Goal: Task Accomplishment & Management: Use online tool/utility

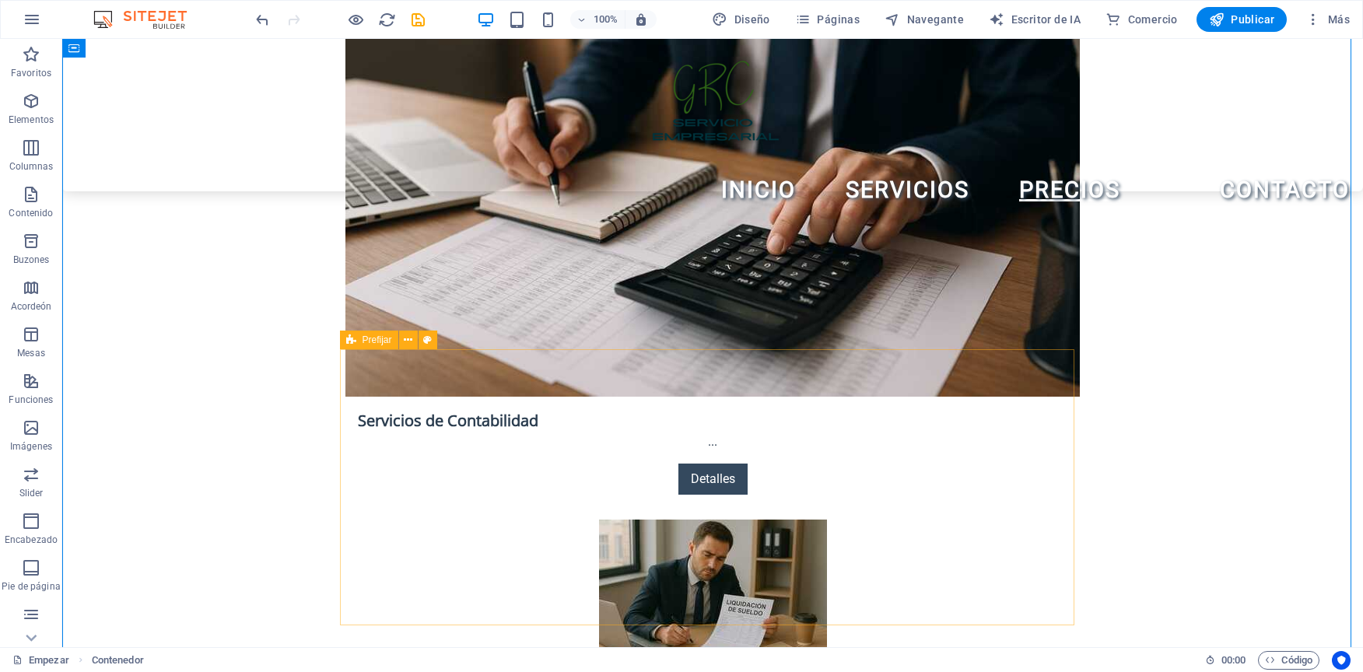
scroll to position [2566, 0]
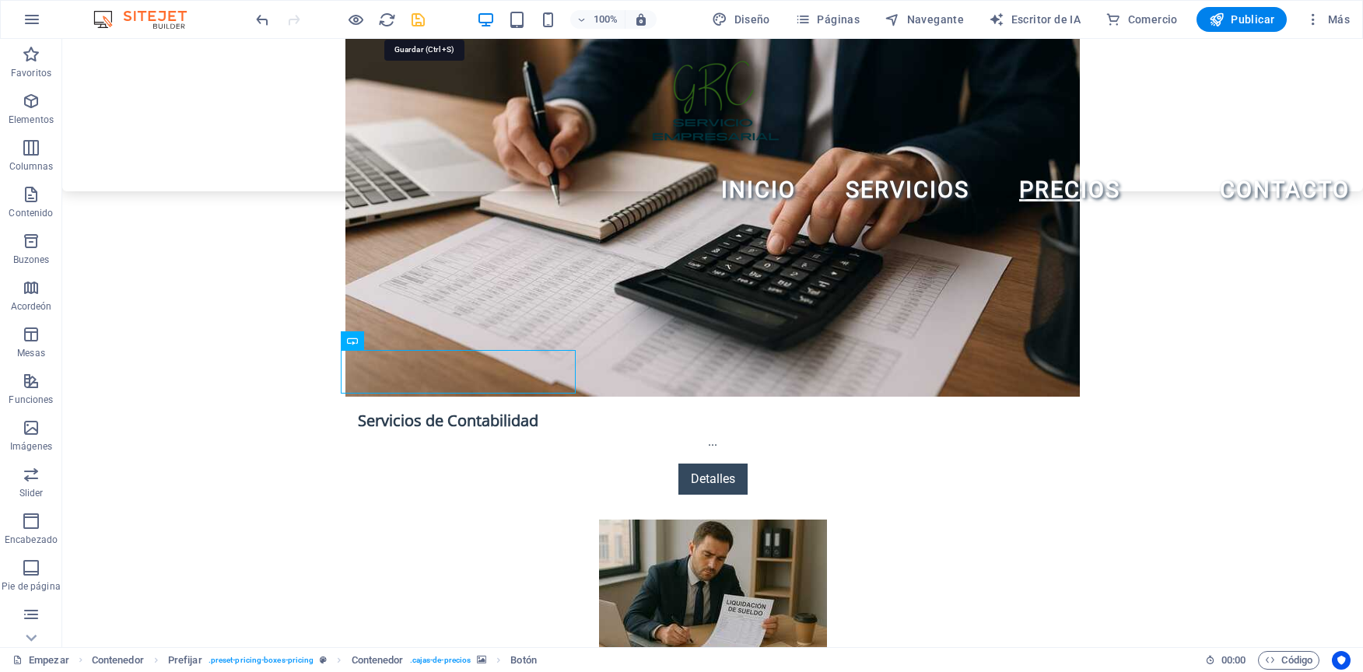
click at [412, 19] on icon "salvar" at bounding box center [418, 20] width 18 height 18
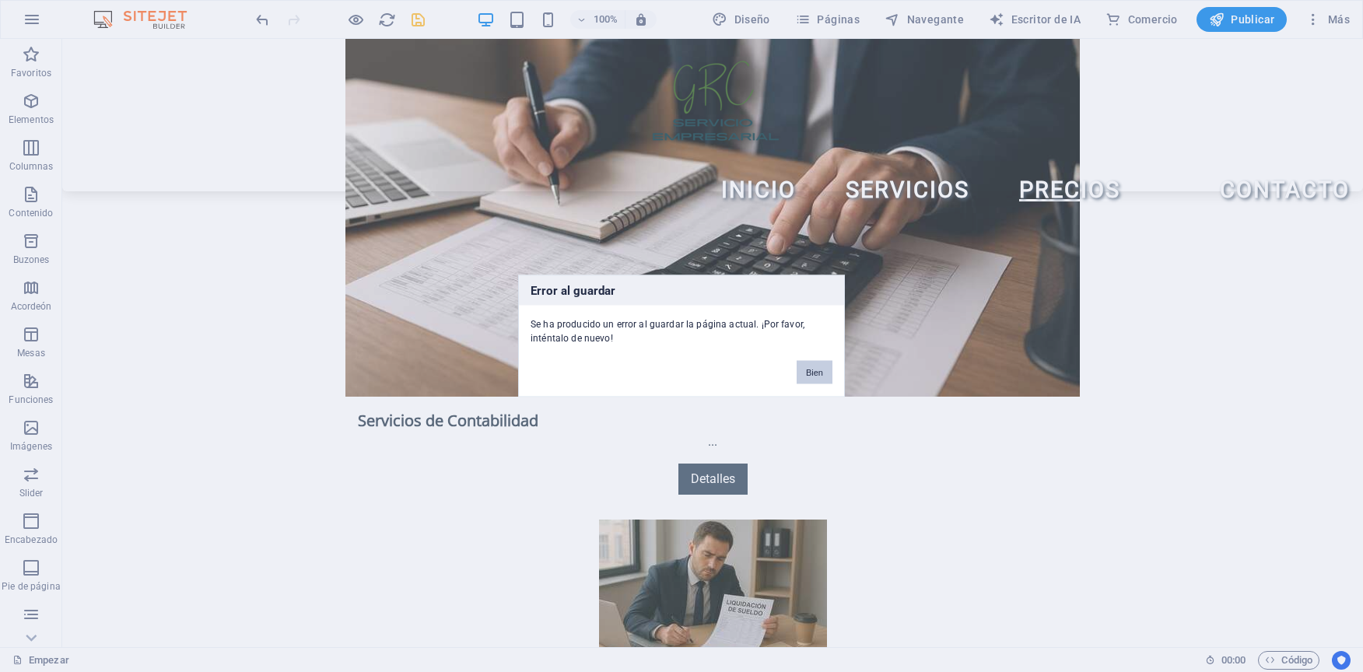
click at [813, 372] on button "Bien" at bounding box center [814, 372] width 36 height 23
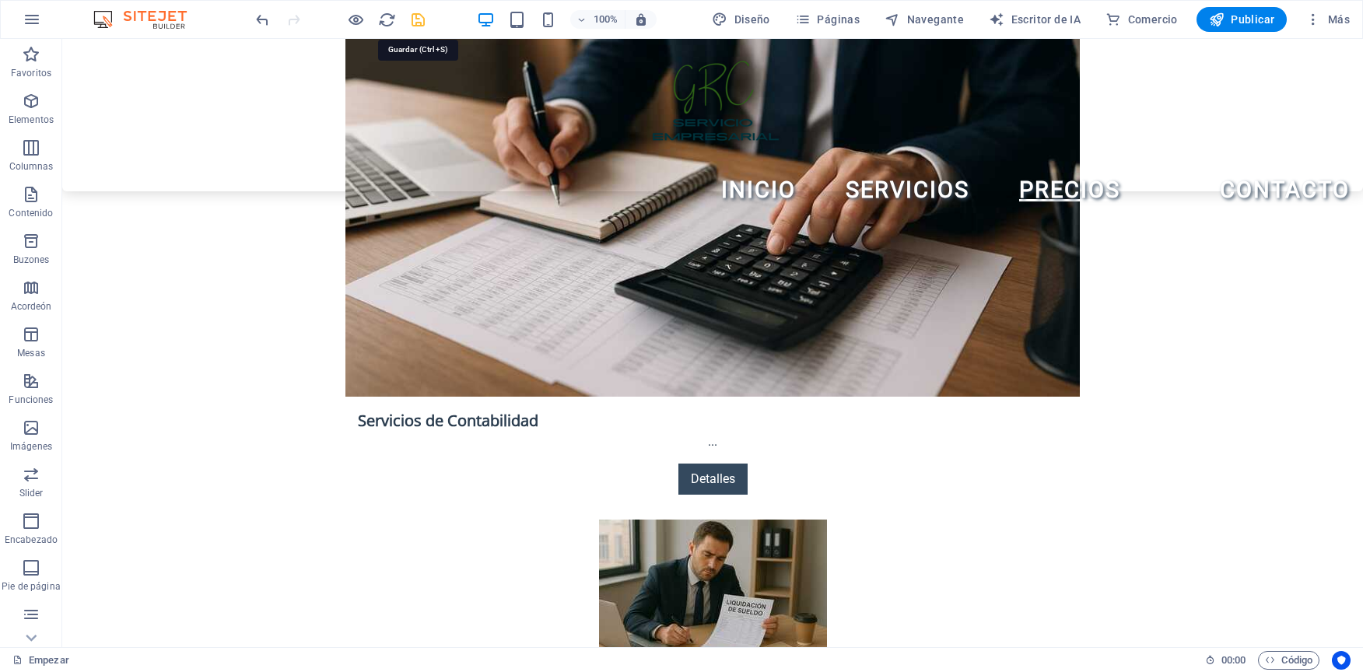
click at [417, 16] on icon "salvar" at bounding box center [418, 20] width 18 height 18
checkbox input "false"
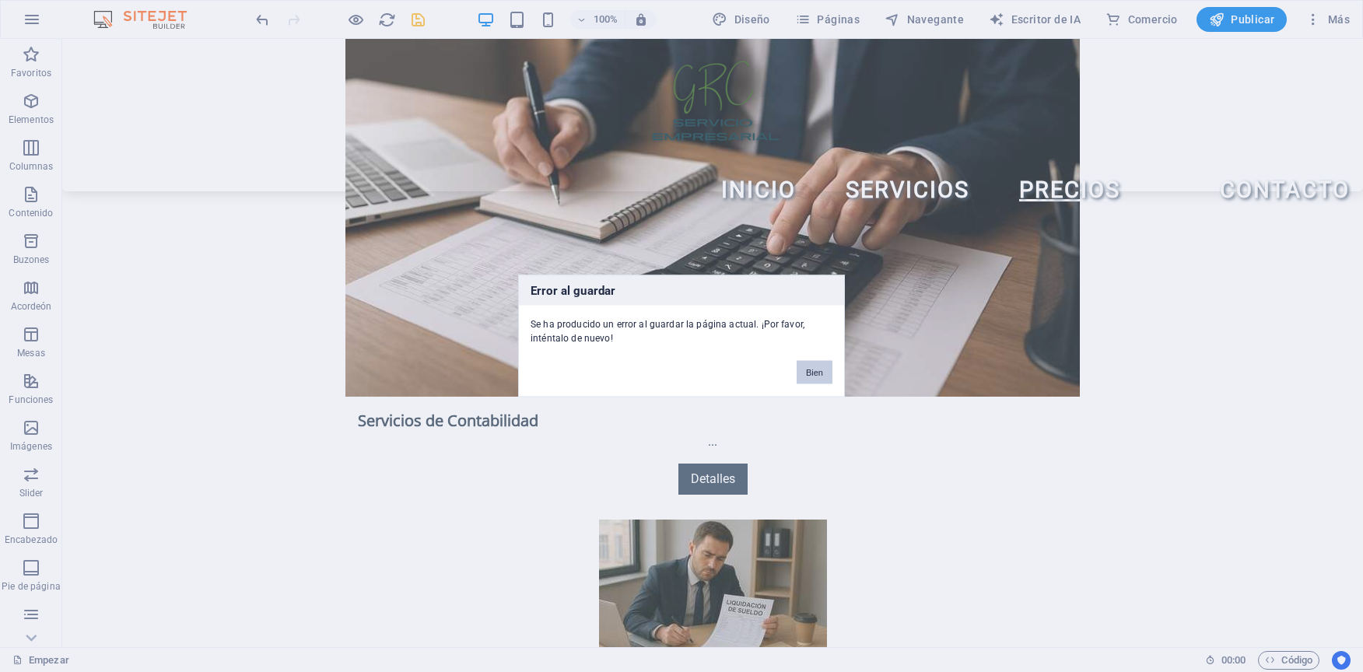
click at [809, 366] on button "Bien" at bounding box center [814, 372] width 36 height 23
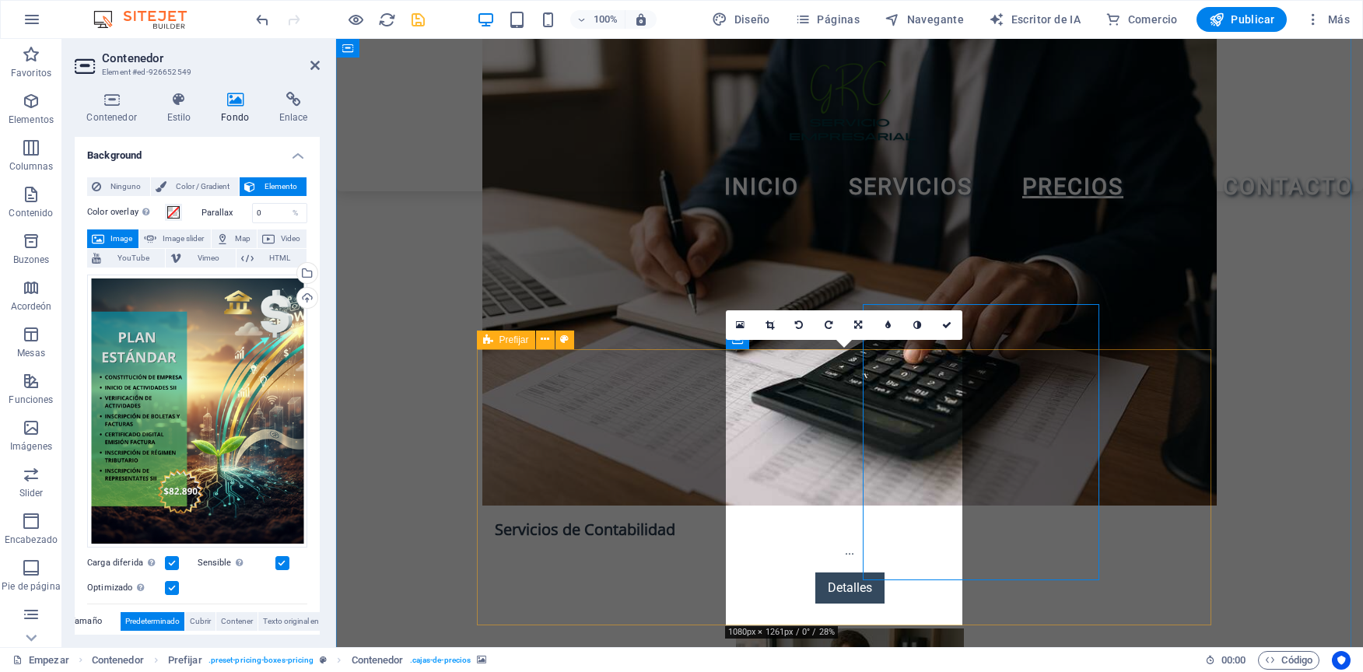
scroll to position [2611, 0]
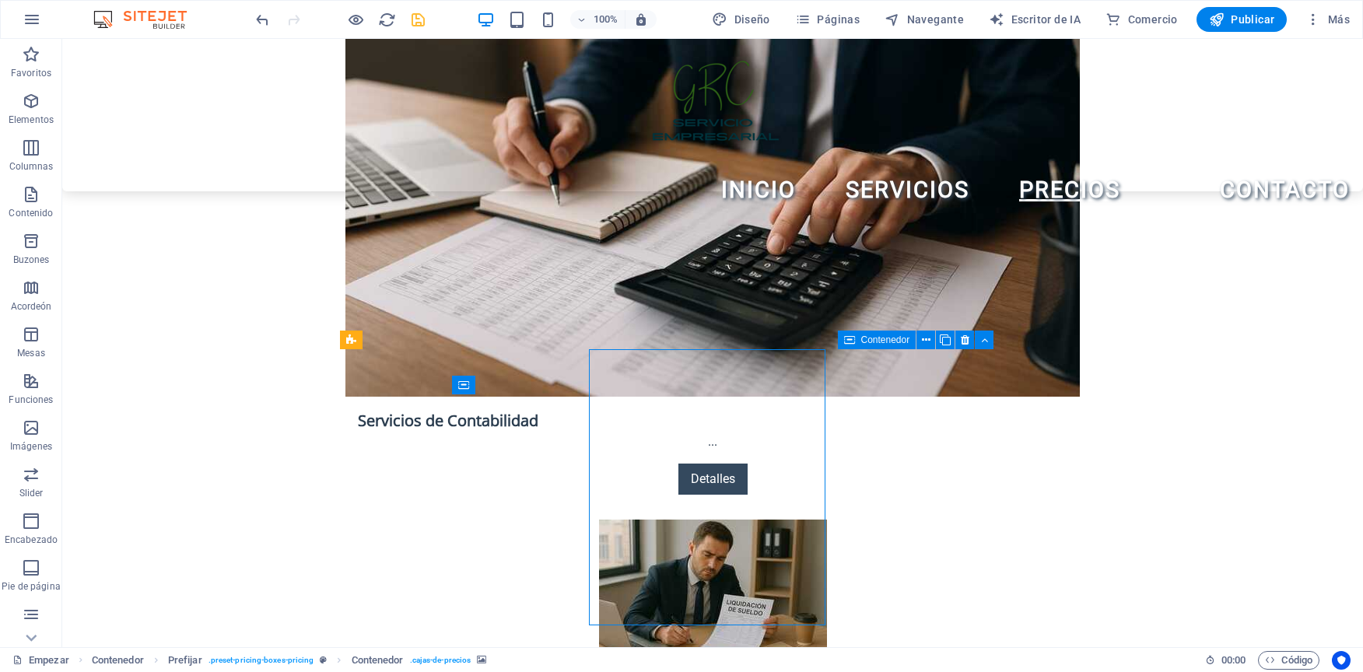
click at [684, 339] on button at bounding box center [676, 340] width 19 height 19
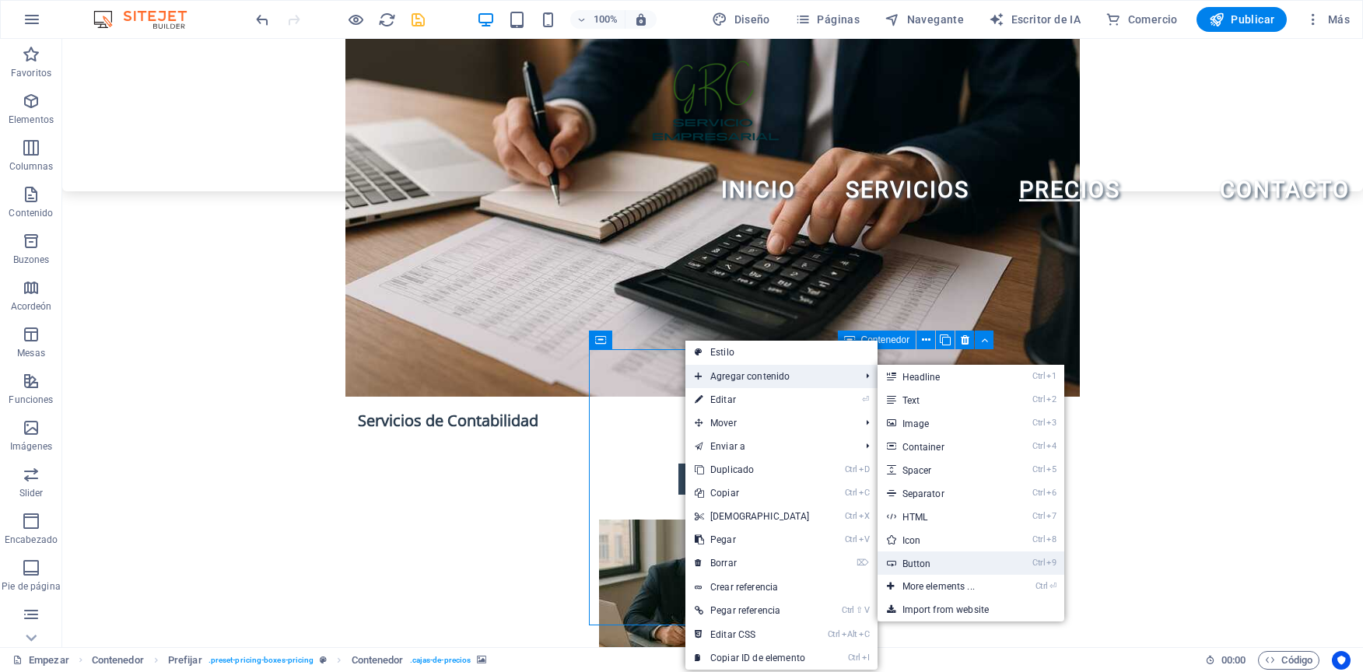
click at [921, 569] on link "Ctrl 9 Button" at bounding box center [941, 562] width 128 height 23
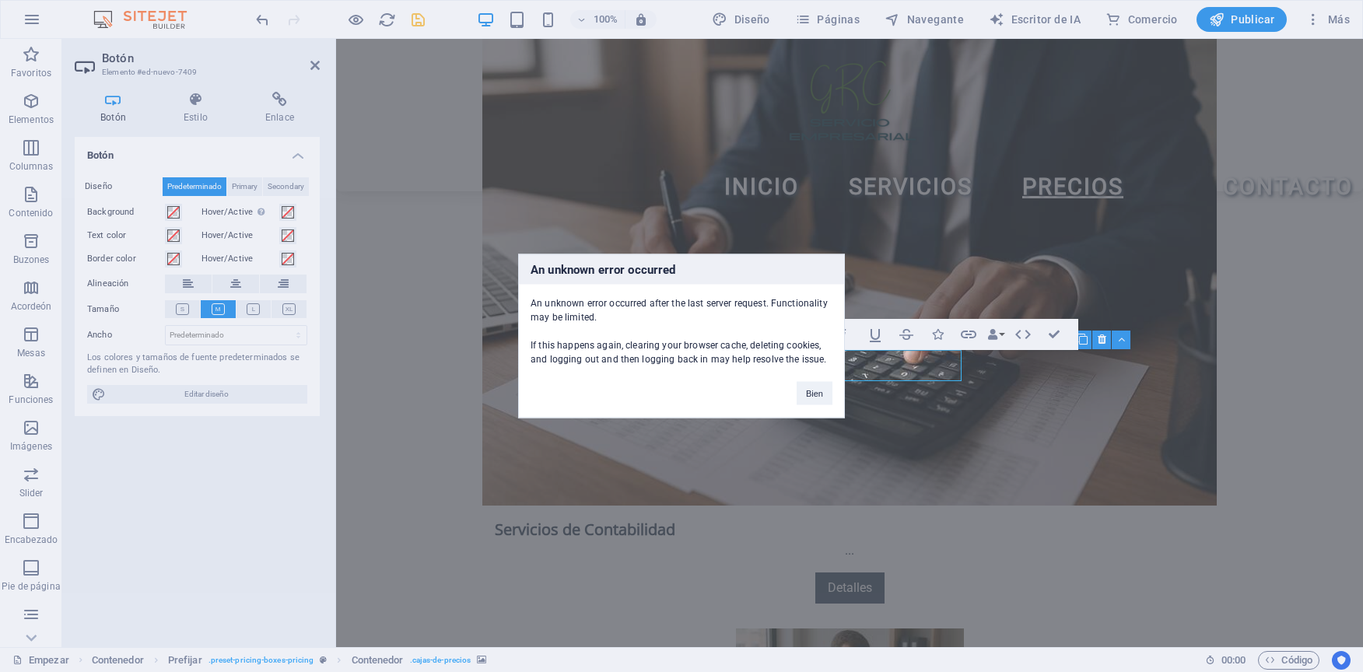
scroll to position [2611, 0]
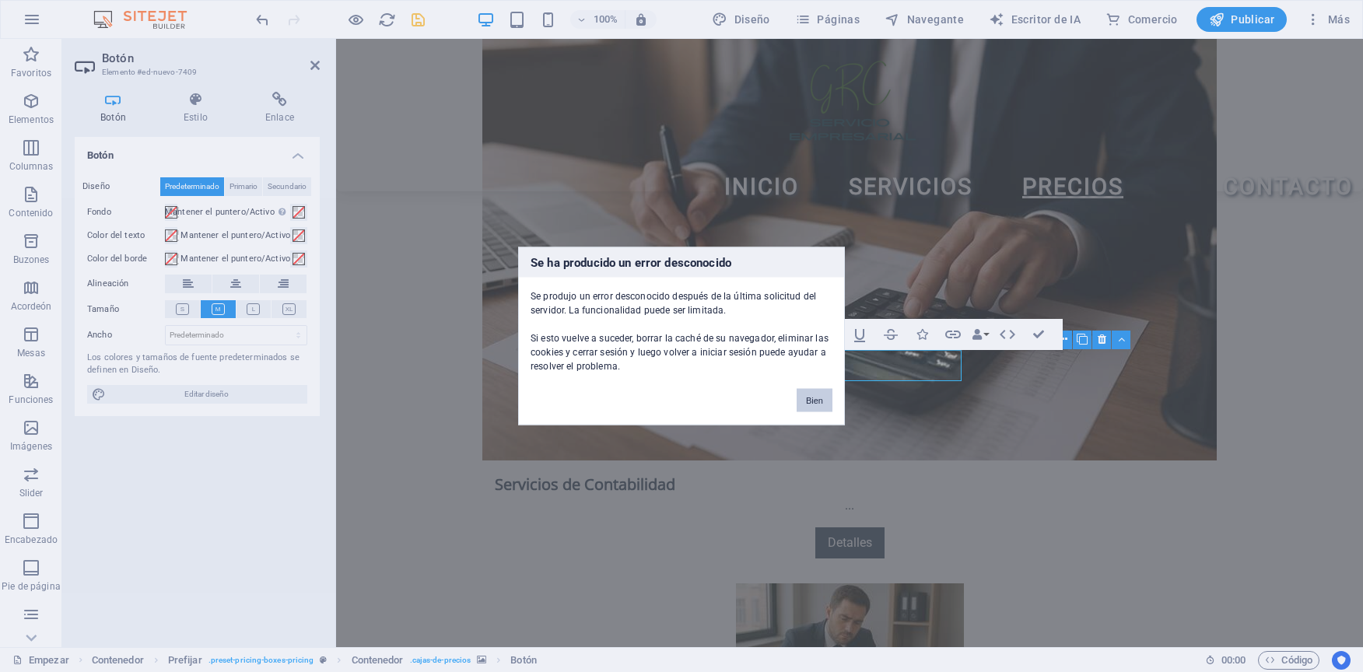
click at [817, 394] on button "Bien" at bounding box center [814, 400] width 36 height 23
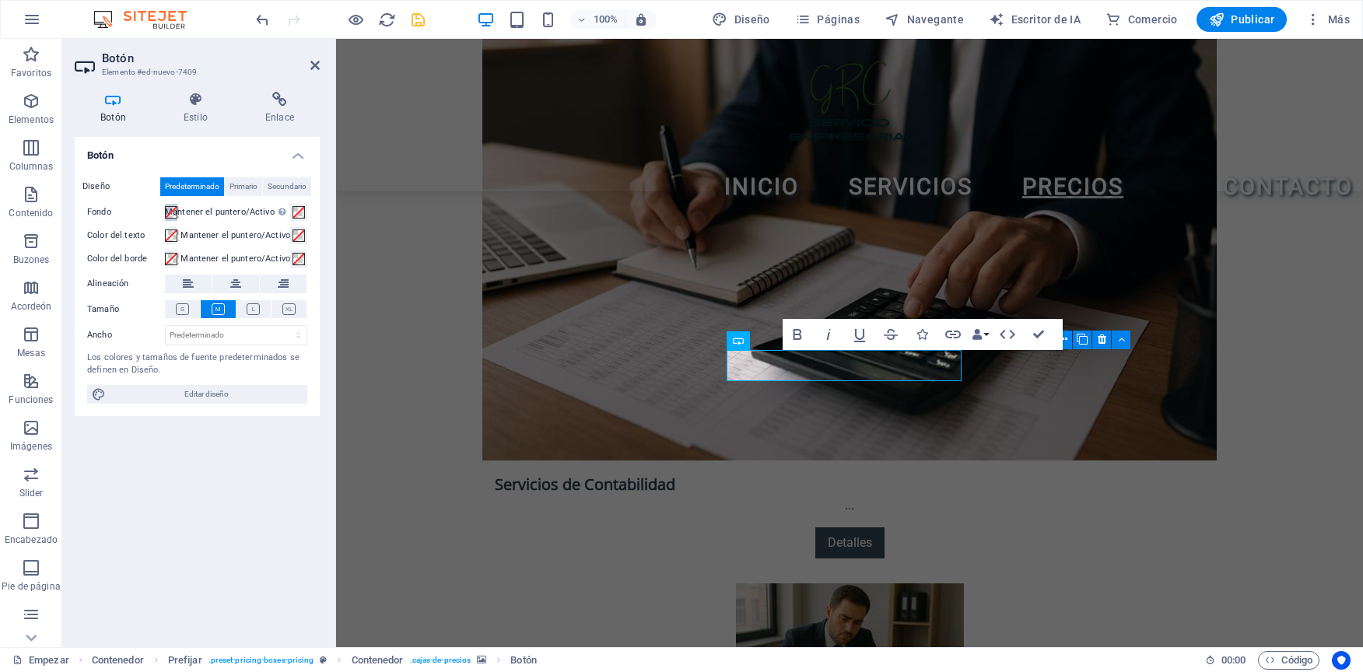
click at [166, 211] on button "Fondo" at bounding box center [171, 212] width 12 height 17
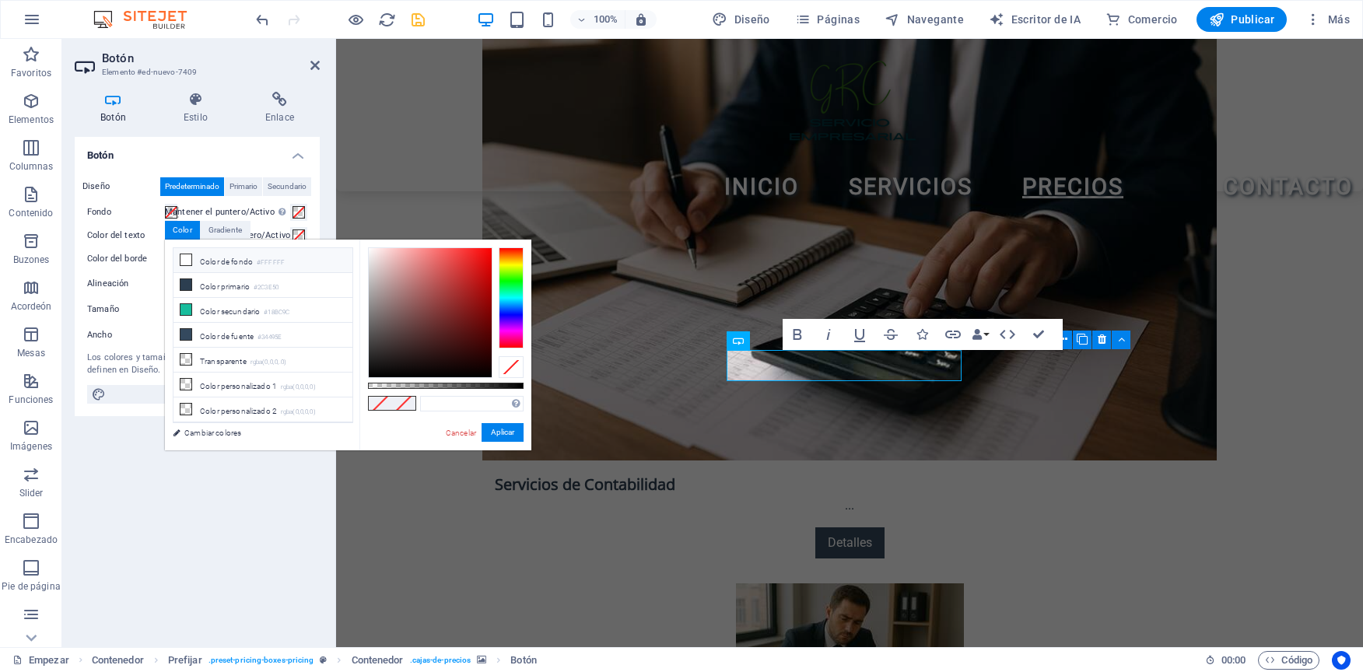
click at [210, 255] on li "Color de fondo #FFFFFF" at bounding box center [262, 260] width 179 height 25
type input "#ffffff"
click at [219, 254] on li "Color de fondo #FFFFFF" at bounding box center [262, 260] width 179 height 25
click at [511, 430] on button "Aplicar" at bounding box center [502, 432] width 42 height 19
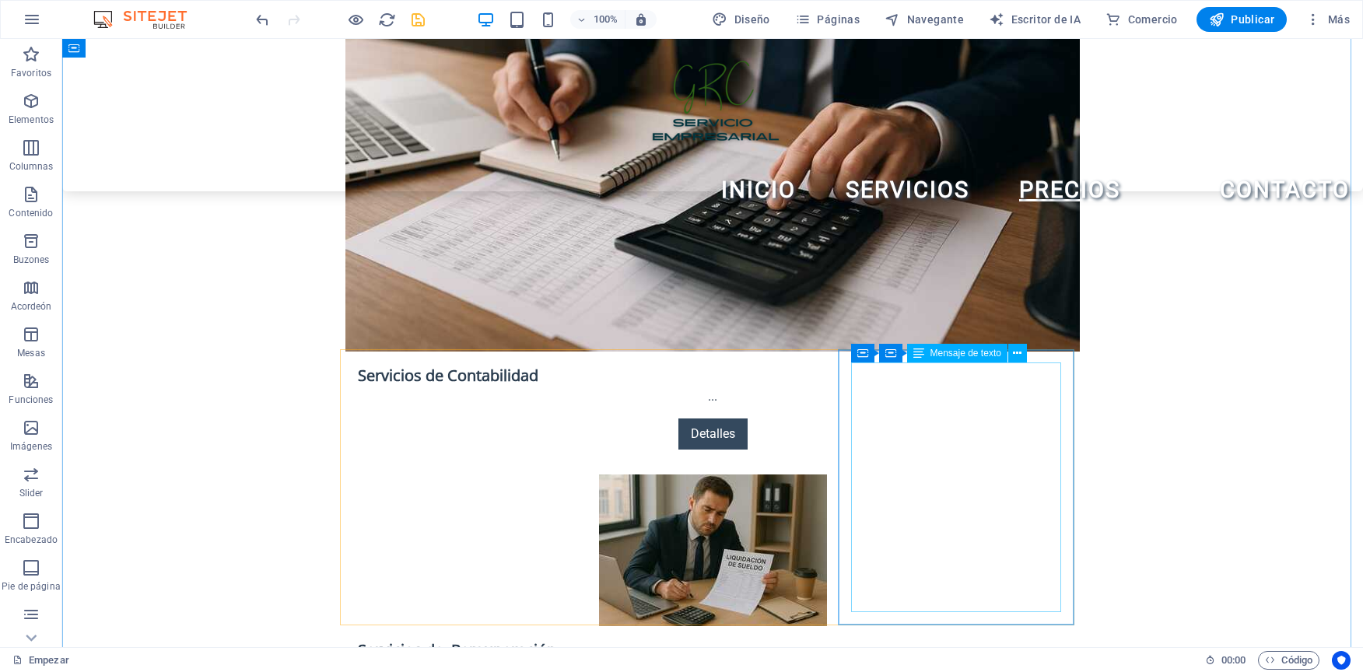
scroll to position [2566, 0]
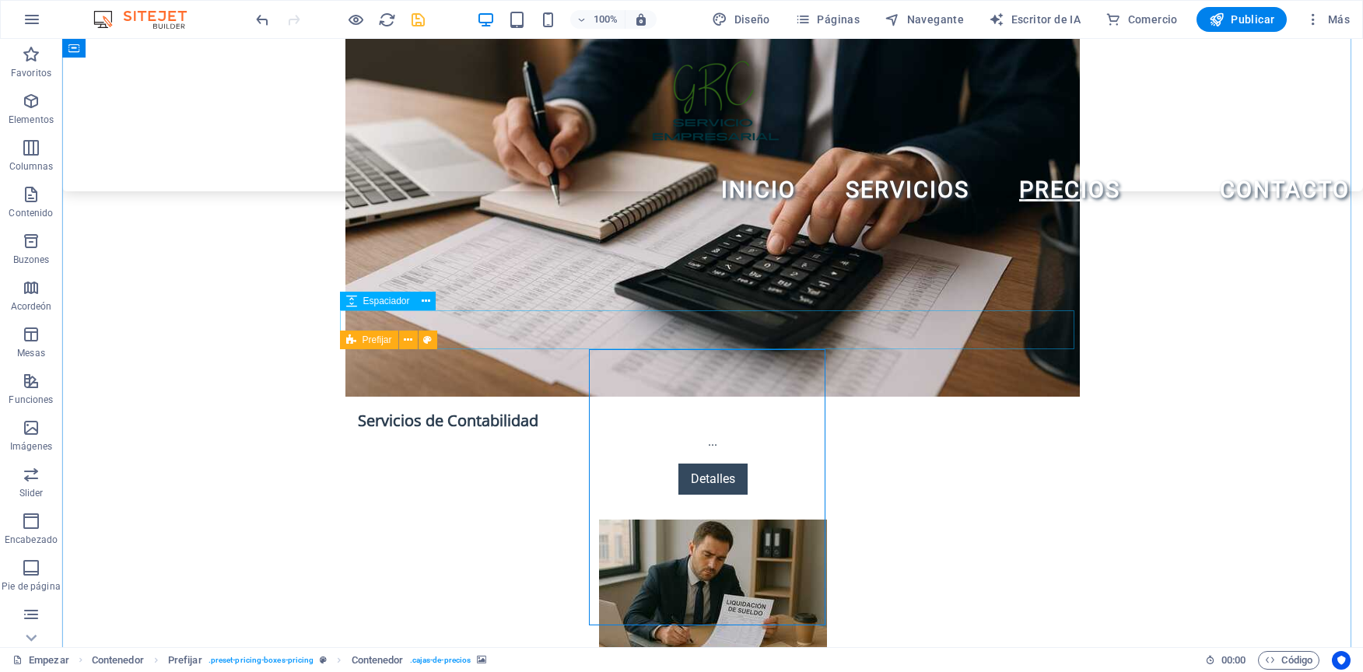
select select "px"
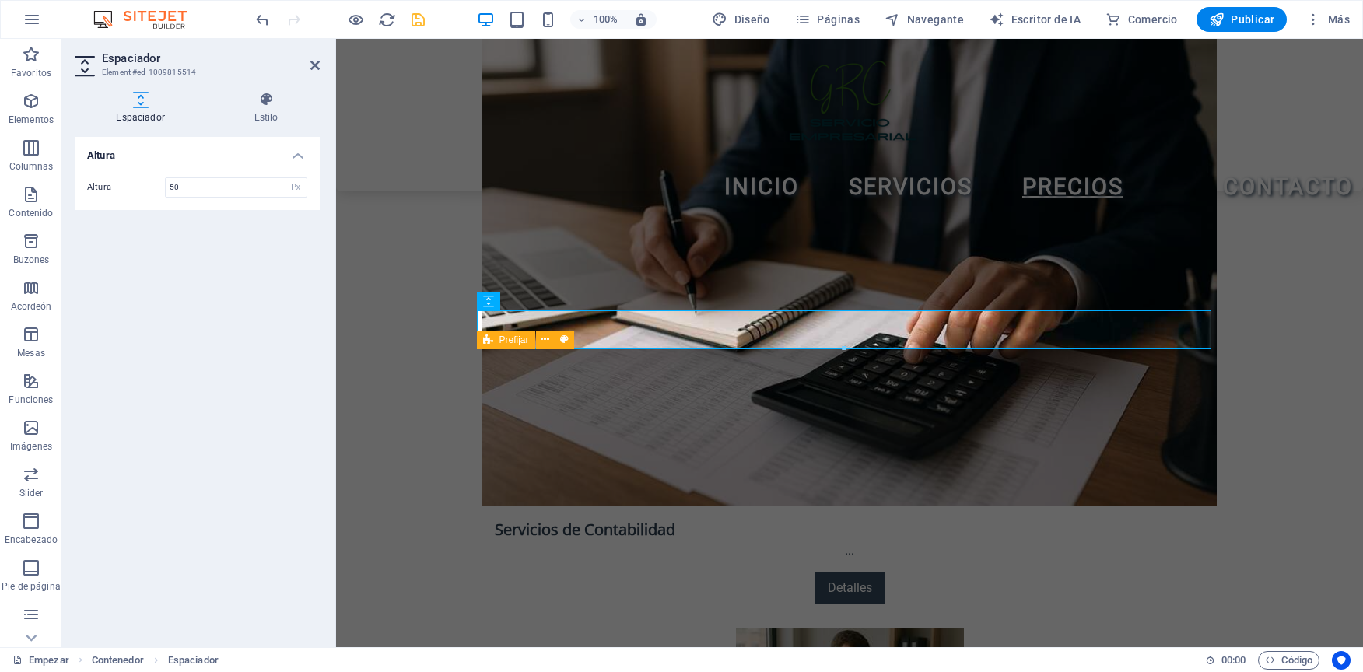
scroll to position [2611, 0]
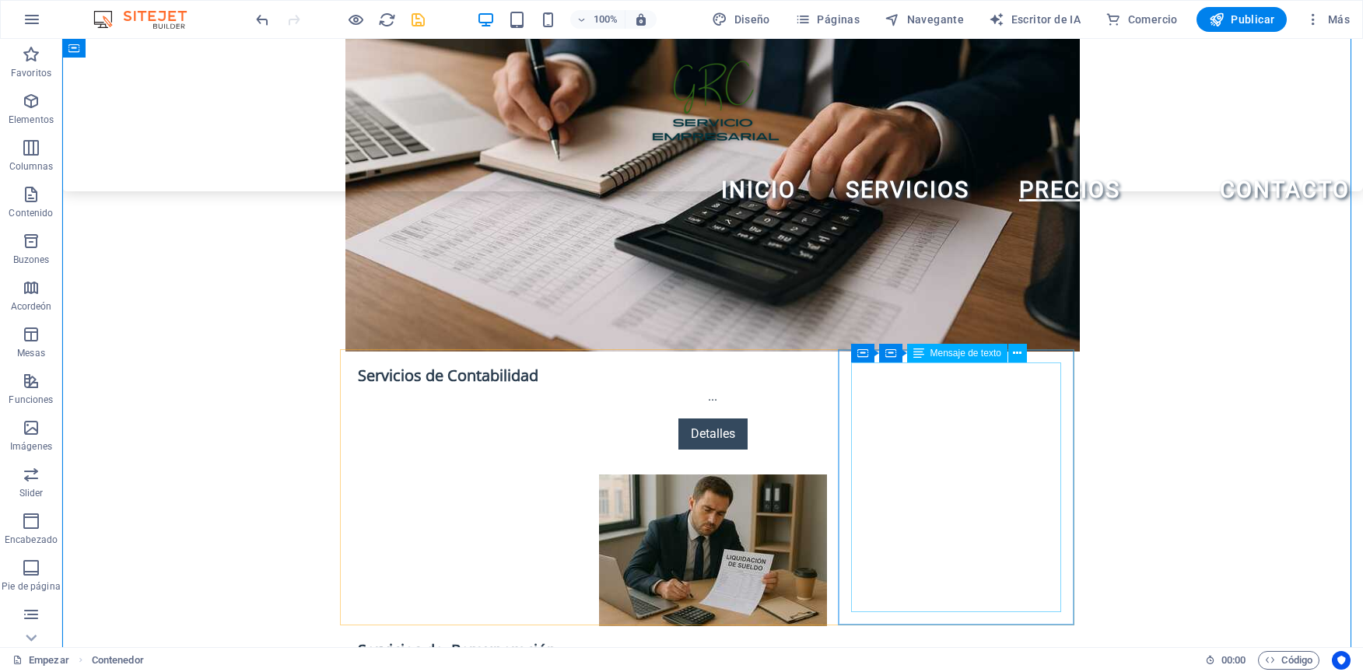
scroll to position [2566, 0]
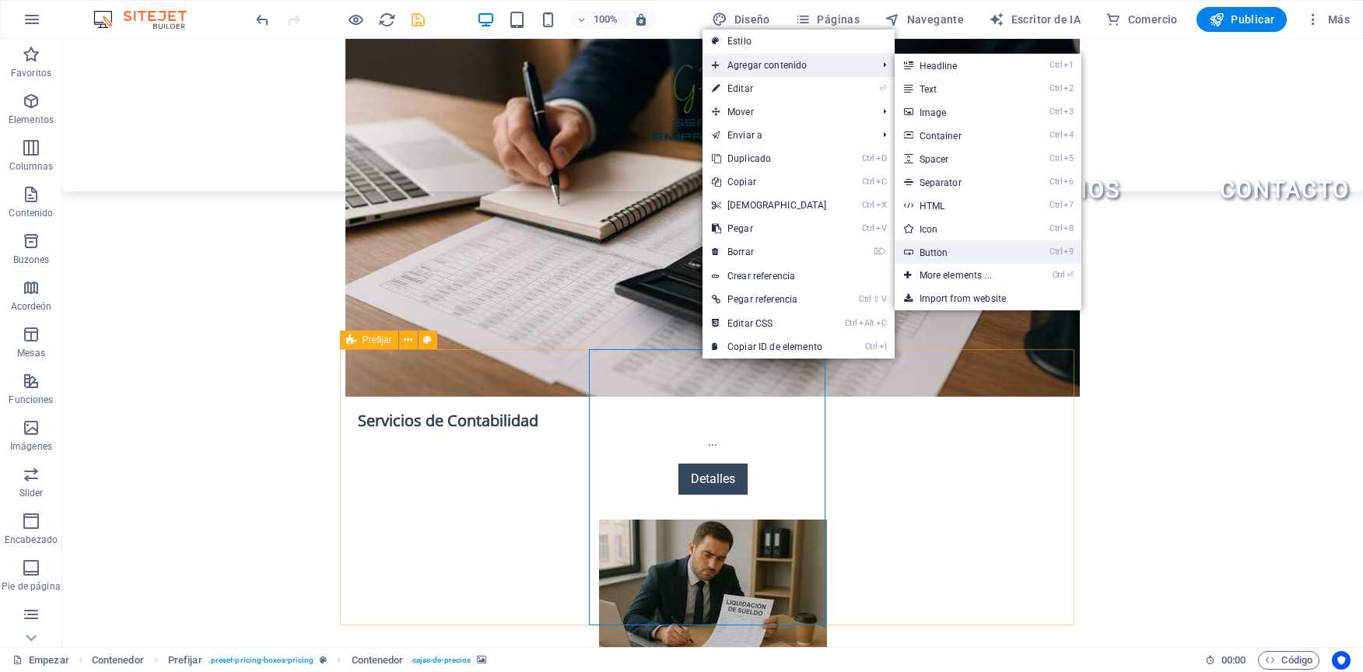
click at [973, 250] on link "Ctrl 9 Button" at bounding box center [958, 251] width 128 height 23
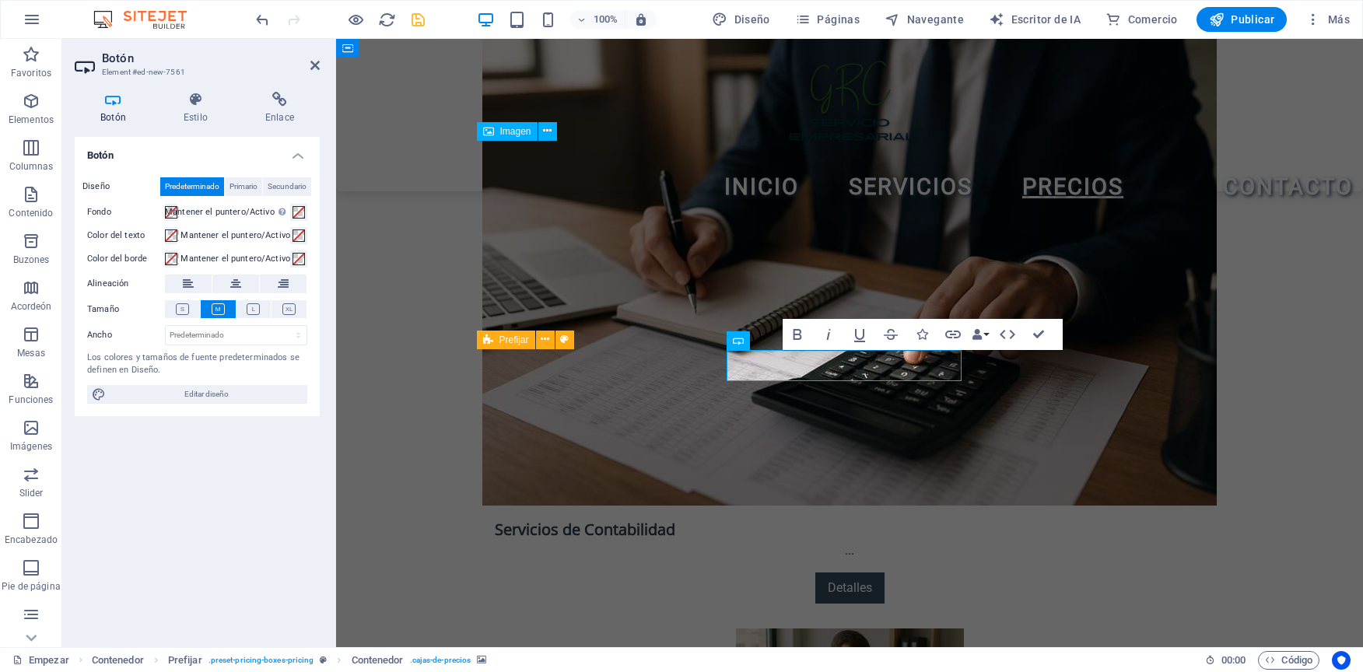
scroll to position [2611, 0]
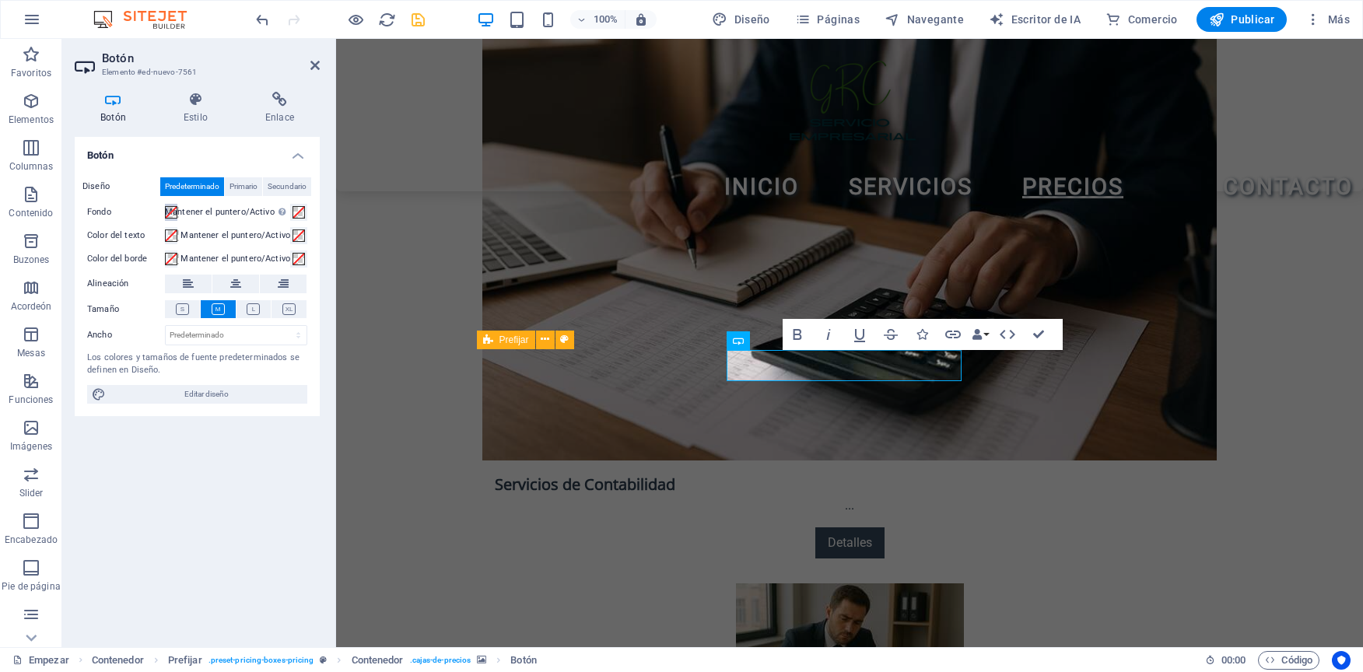
click at [177, 210] on span at bounding box center [171, 212] width 12 height 12
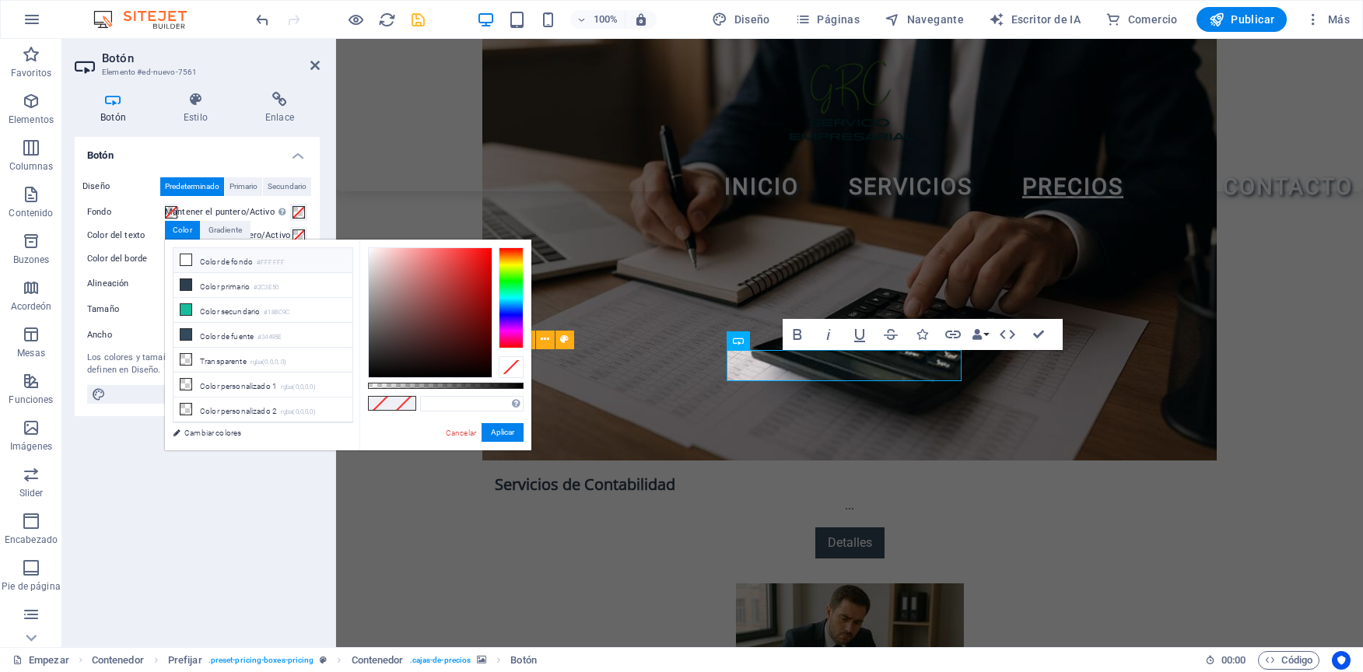
click at [203, 268] on li "Color de fondo #FFFFFF" at bounding box center [262, 260] width 179 height 25
type input "#ffffff"
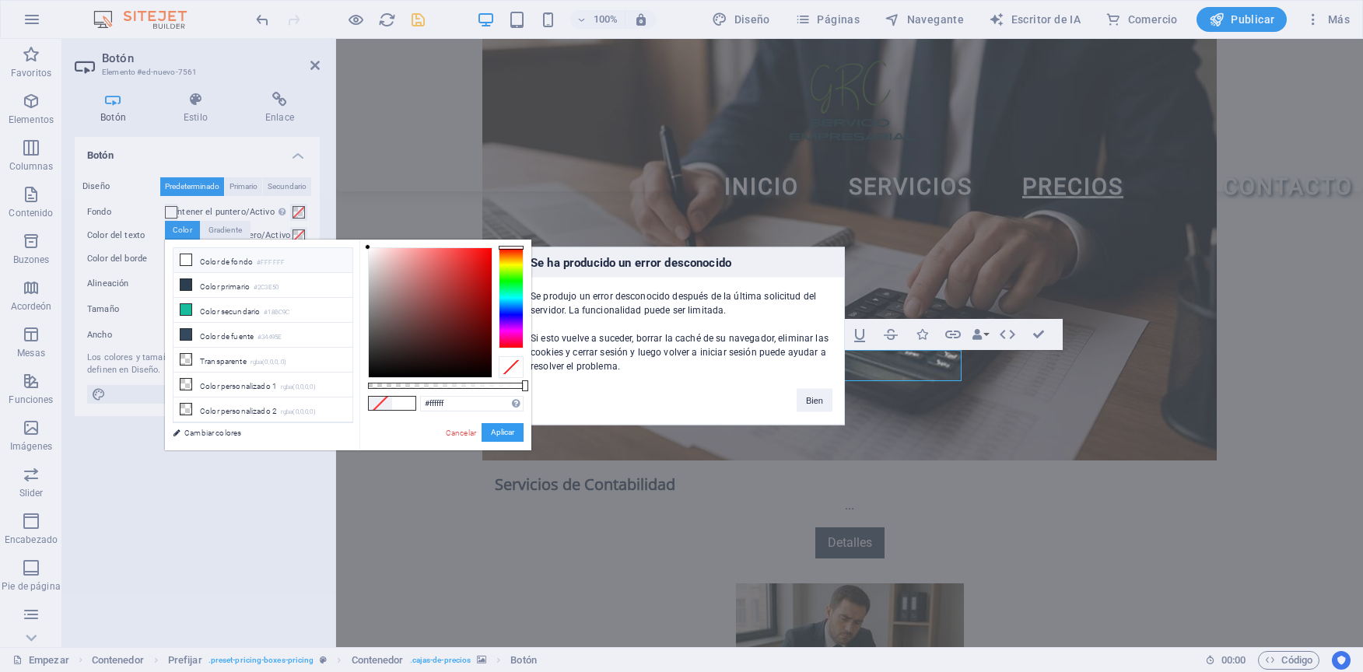
click at [497, 432] on button "Aplicar" at bounding box center [502, 432] width 42 height 19
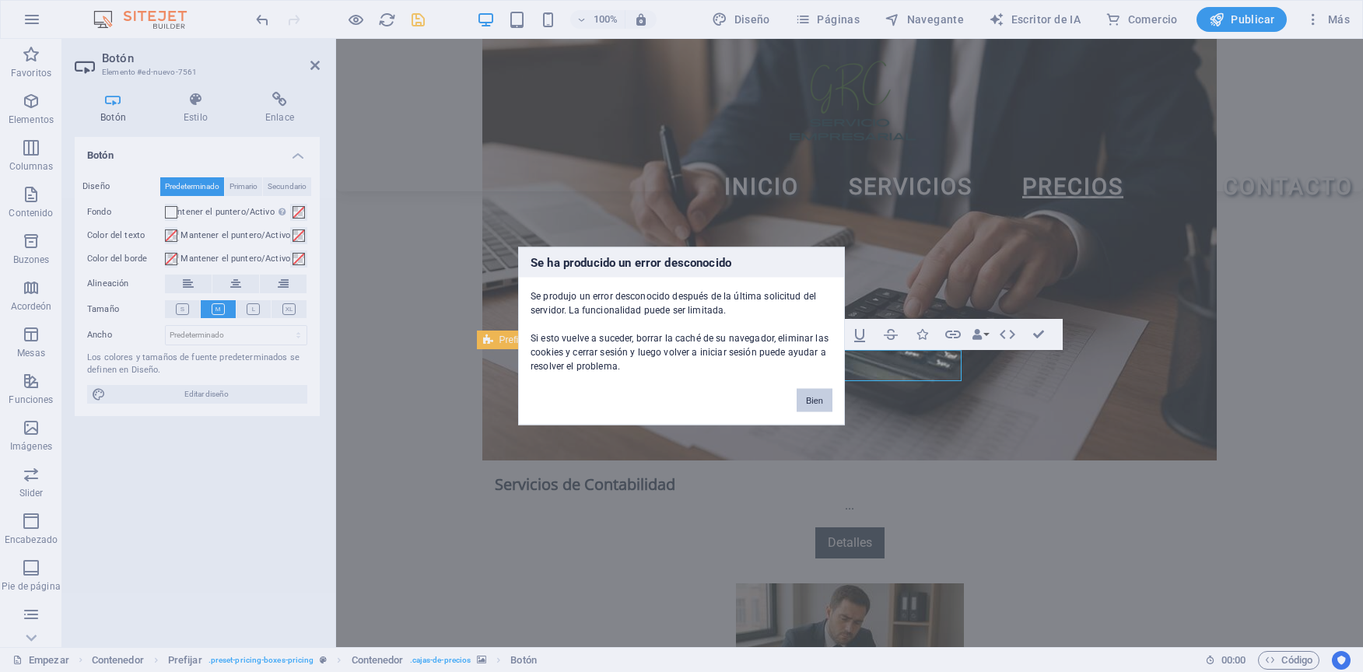
drag, startPoint x: 821, startPoint y: 397, endPoint x: 486, endPoint y: 361, distance: 337.2
click at [822, 400] on button "Bien" at bounding box center [814, 400] width 36 height 23
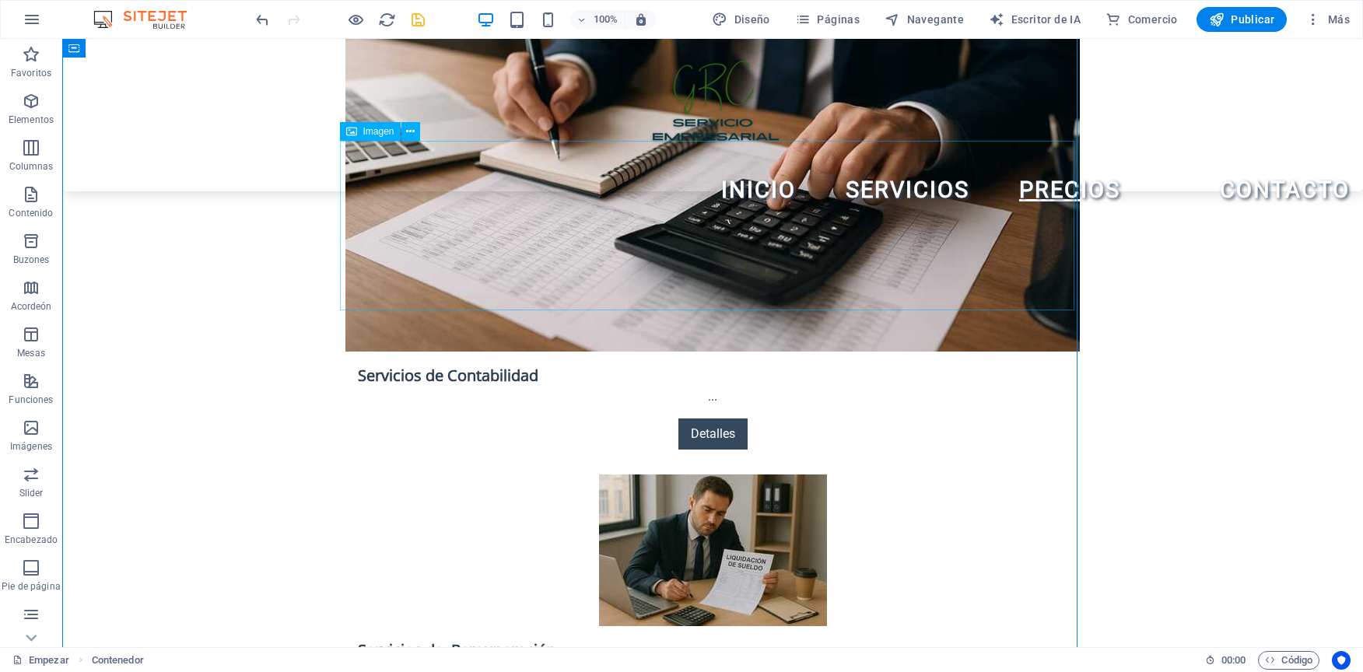
scroll to position [2566, 0]
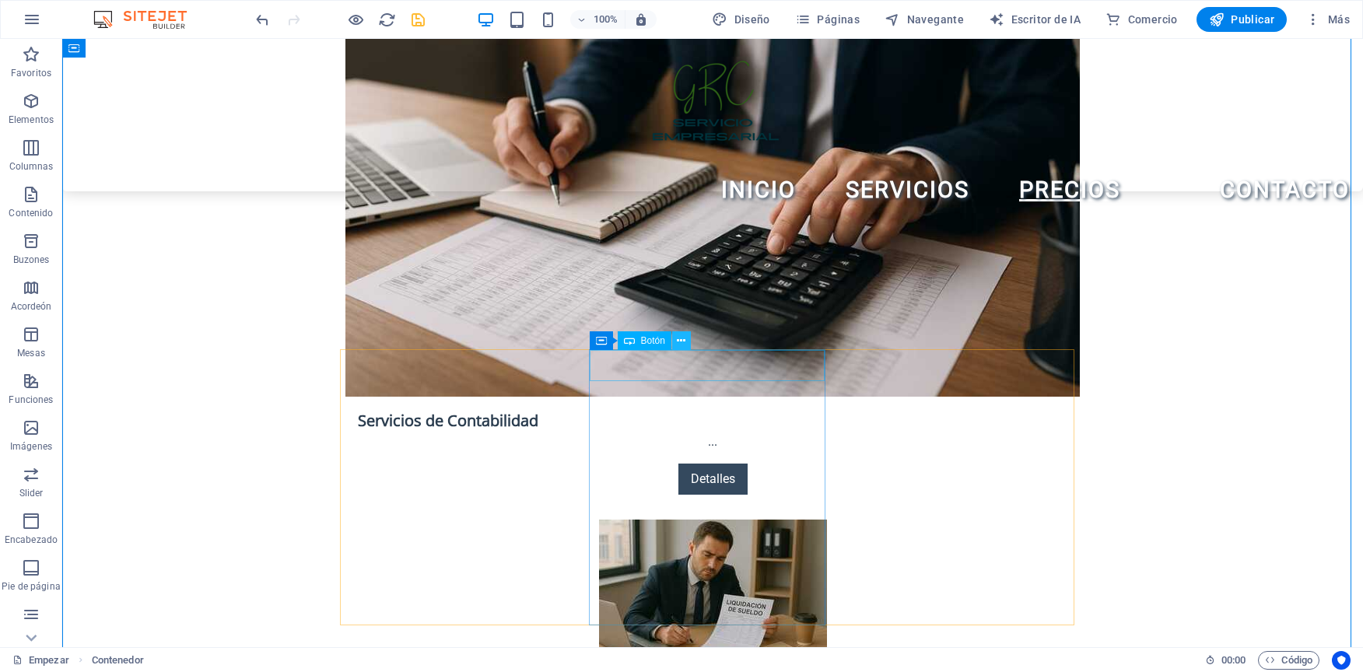
click at [682, 339] on icon at bounding box center [681, 341] width 9 height 16
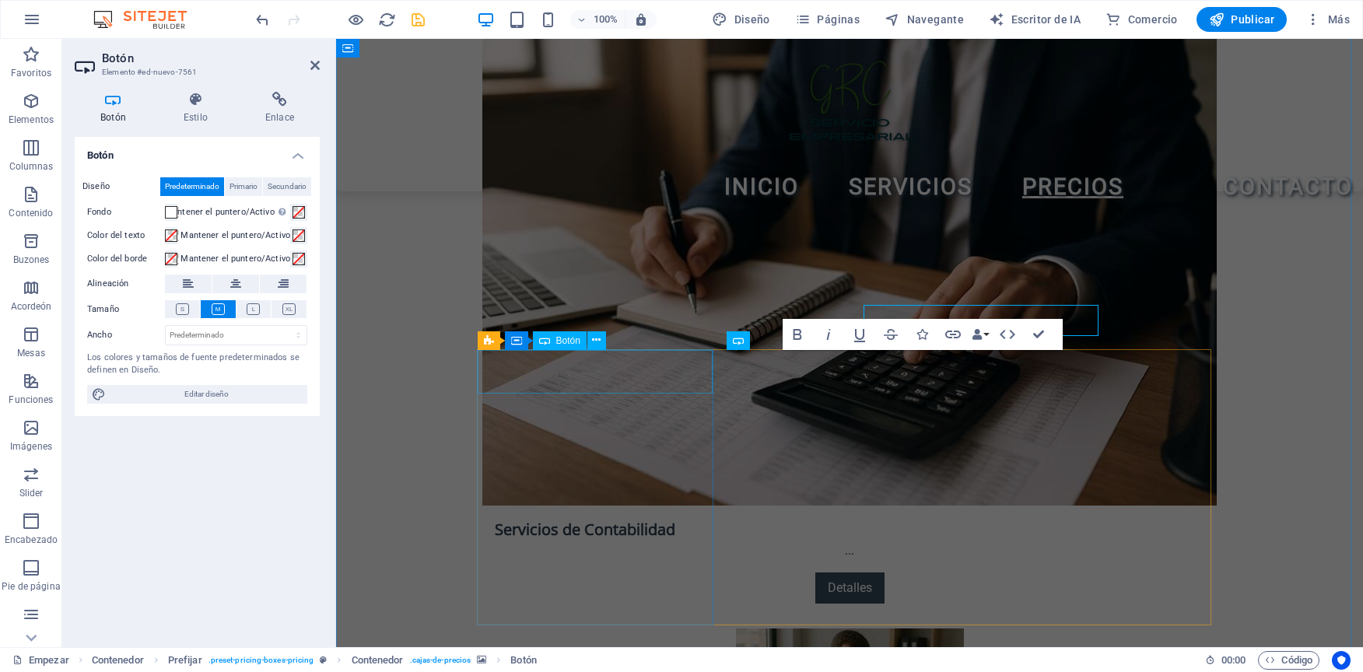
scroll to position [2611, 0]
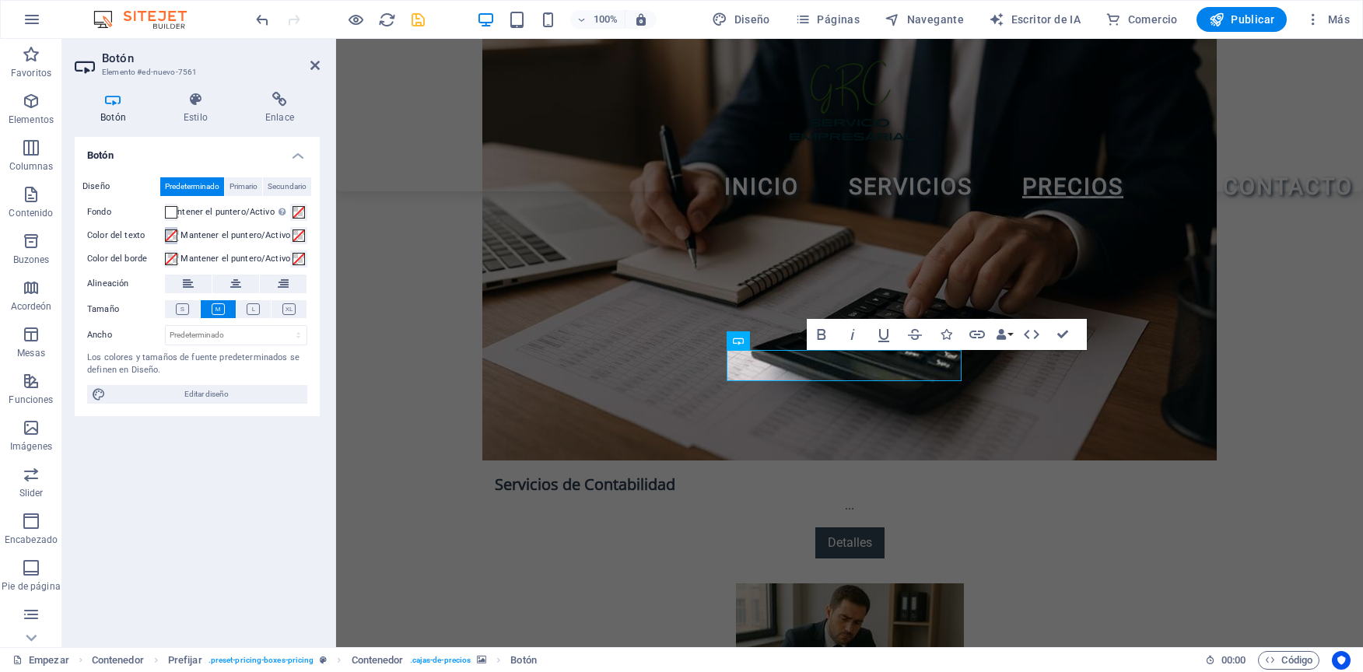
click at [169, 240] on span at bounding box center [171, 235] width 12 height 12
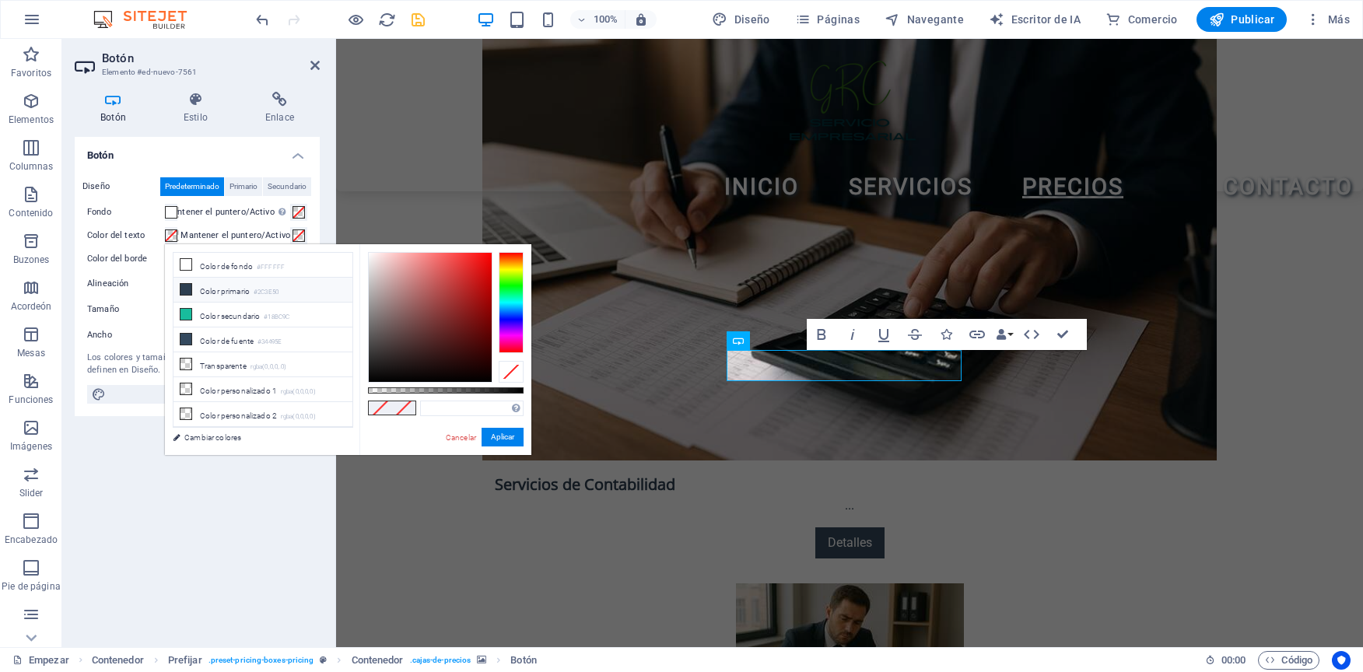
click at [193, 295] on li "Color primario #2C3E50" at bounding box center [262, 290] width 179 height 25
type input "#2c3e50"
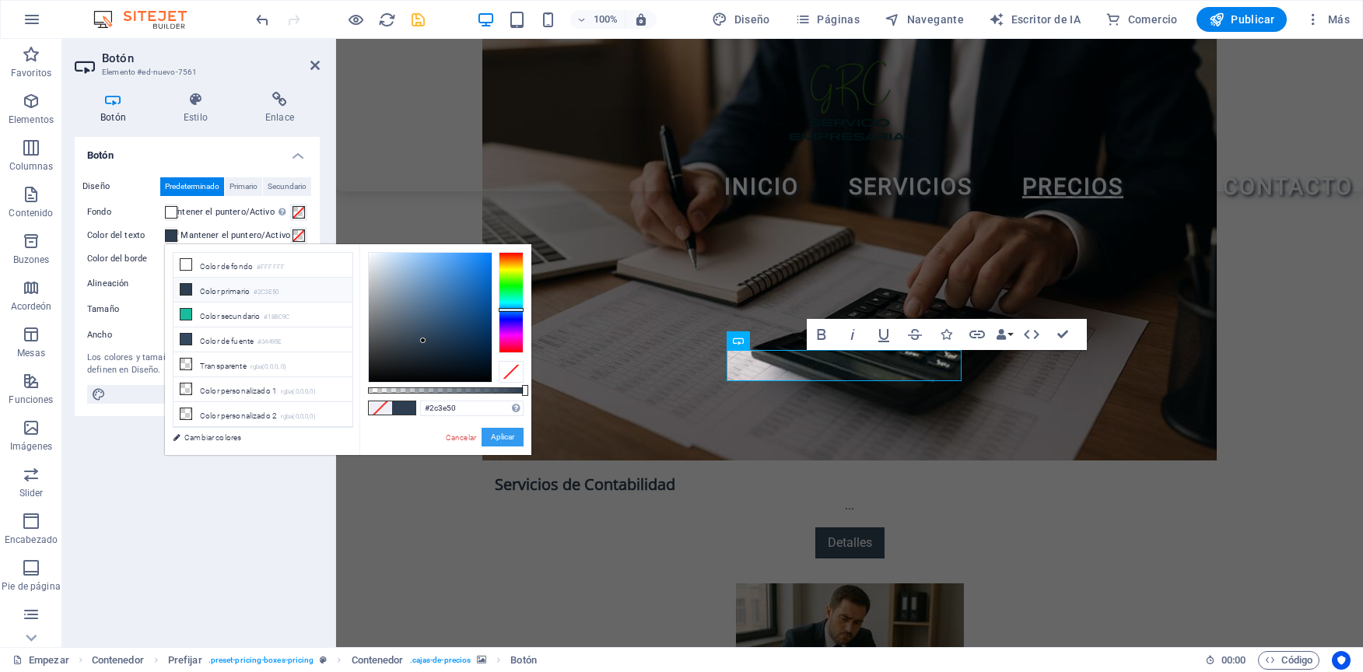
click at [510, 432] on button "Aplicar" at bounding box center [502, 437] width 42 height 19
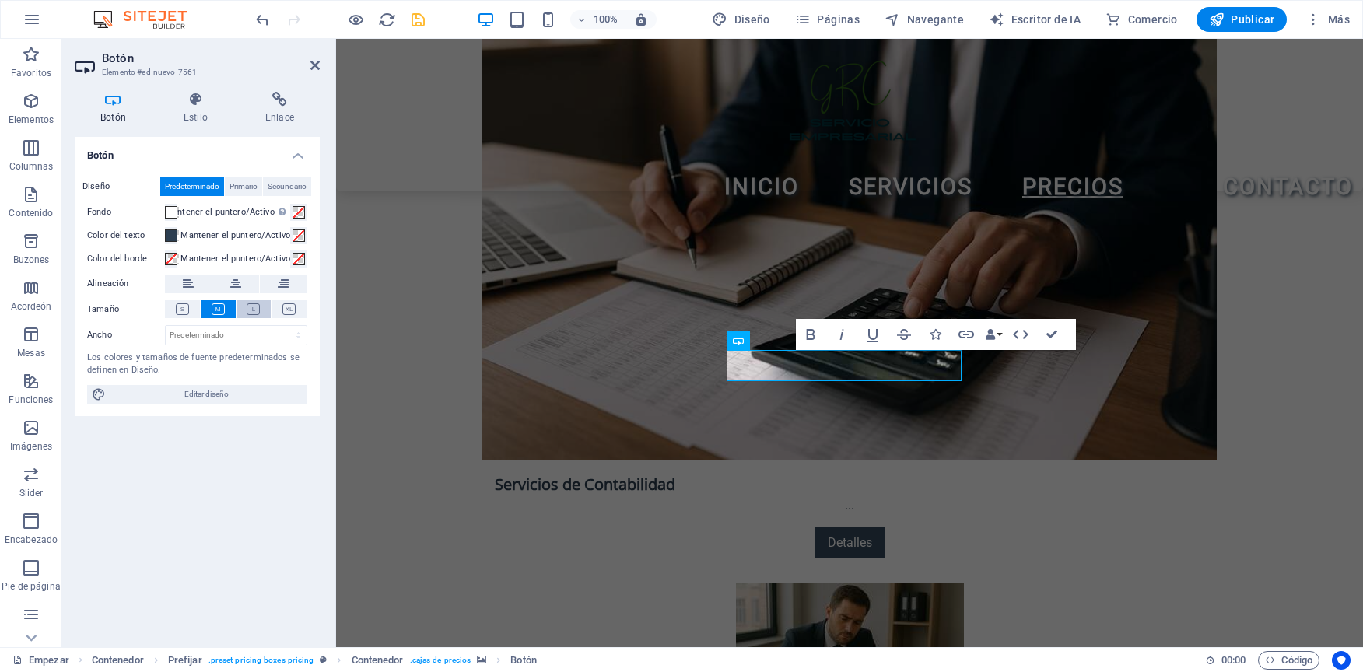
click at [244, 307] on button at bounding box center [253, 309] width 35 height 18
drag, startPoint x: 294, startPoint y: 300, endPoint x: 177, endPoint y: 292, distance: 117.7
click at [294, 300] on button at bounding box center [288, 309] width 35 height 18
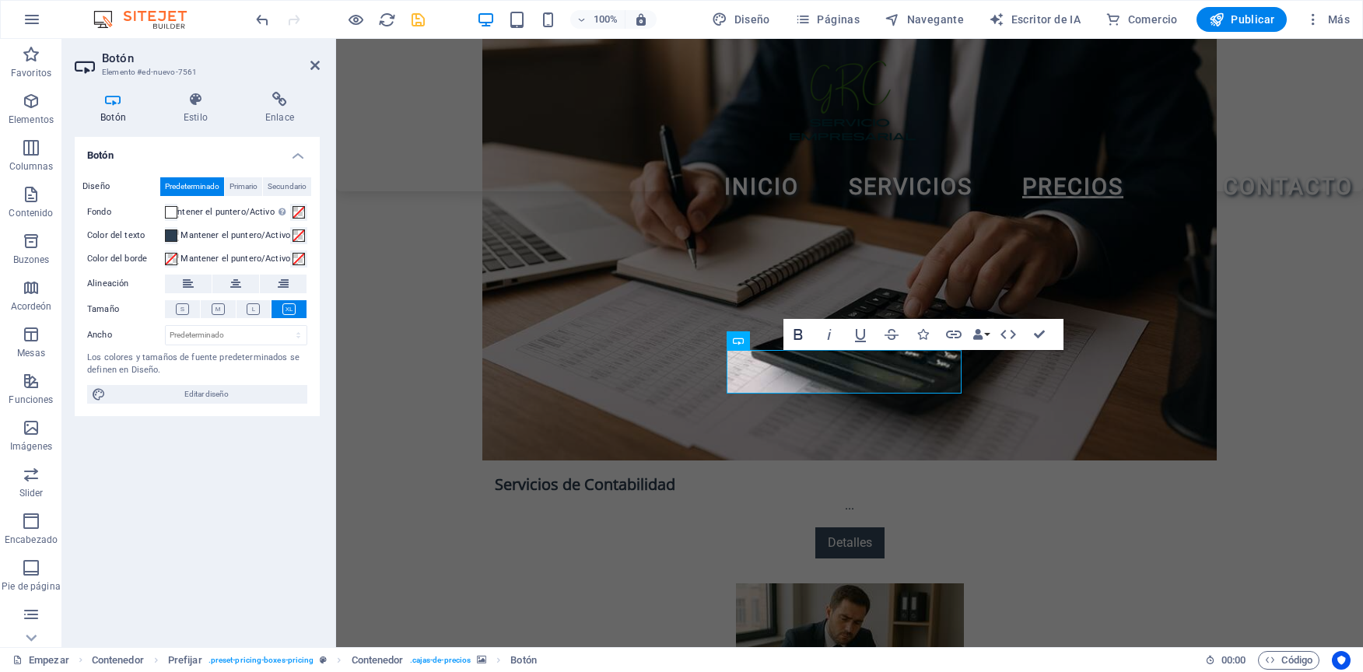
click at [796, 331] on icon "button" at bounding box center [798, 334] width 19 height 19
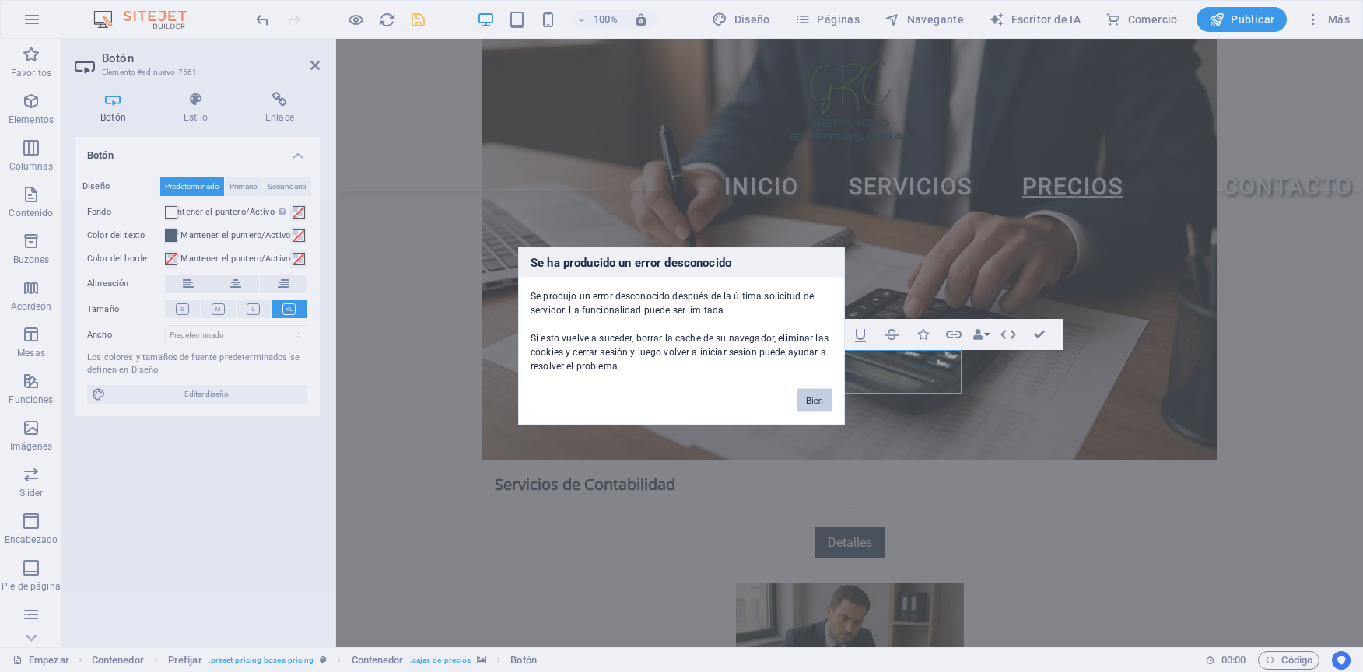
click at [816, 406] on button "Bien" at bounding box center [814, 400] width 36 height 23
